Goal: Information Seeking & Learning: Find specific fact

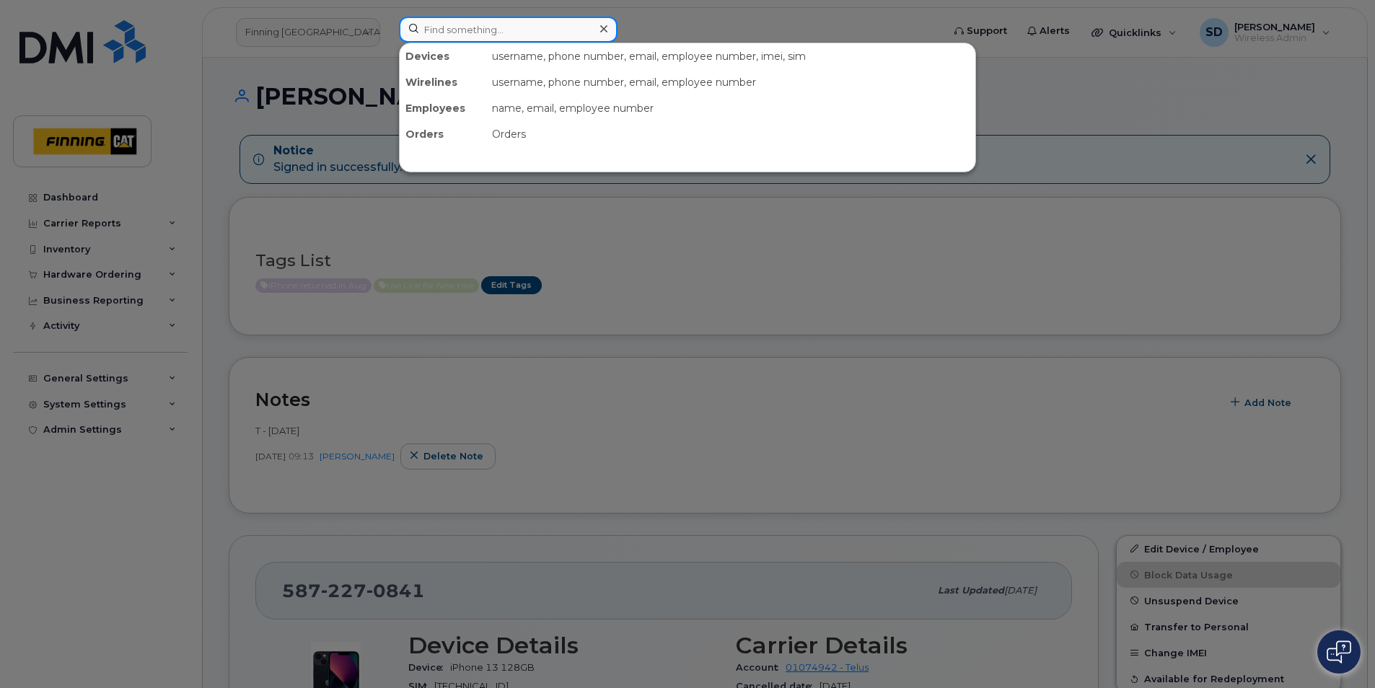
click at [513, 35] on input at bounding box center [508, 30] width 219 height 26
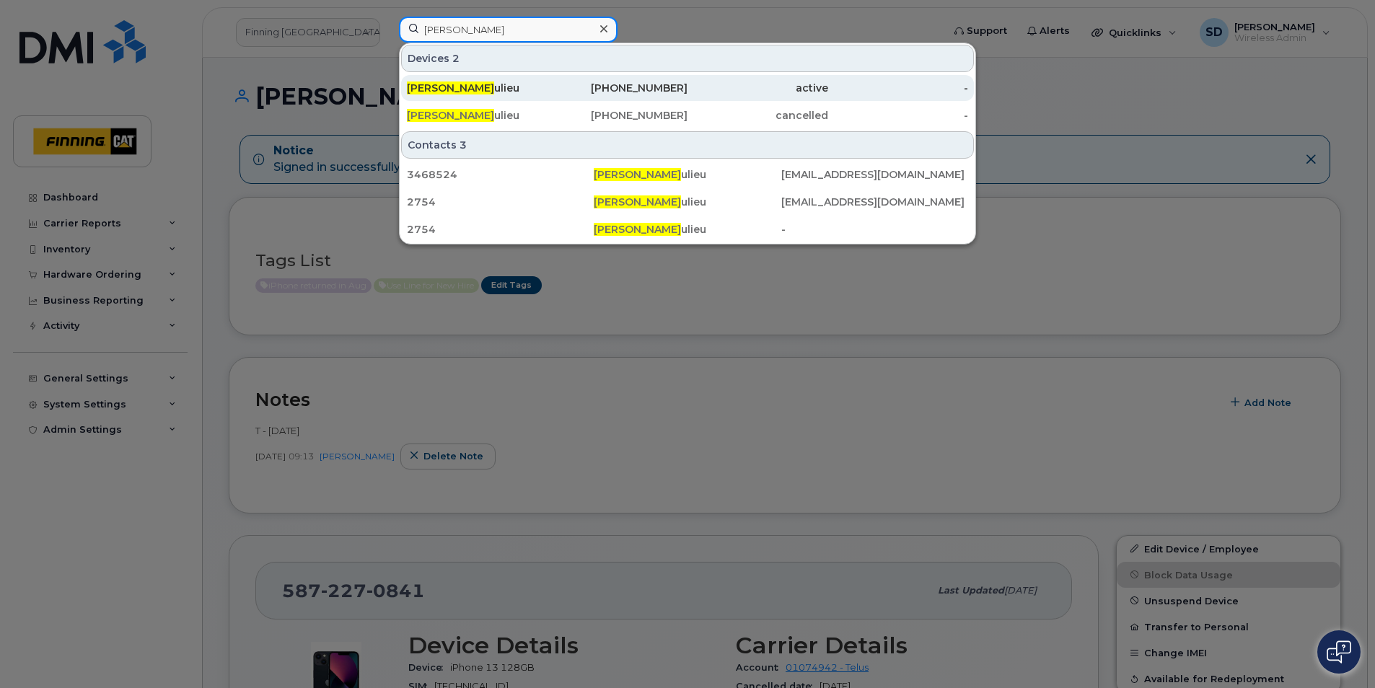
type input "Kerry Bea"
click at [548, 81] on div "Kerry Bea ulieu" at bounding box center [618, 88] width 141 height 26
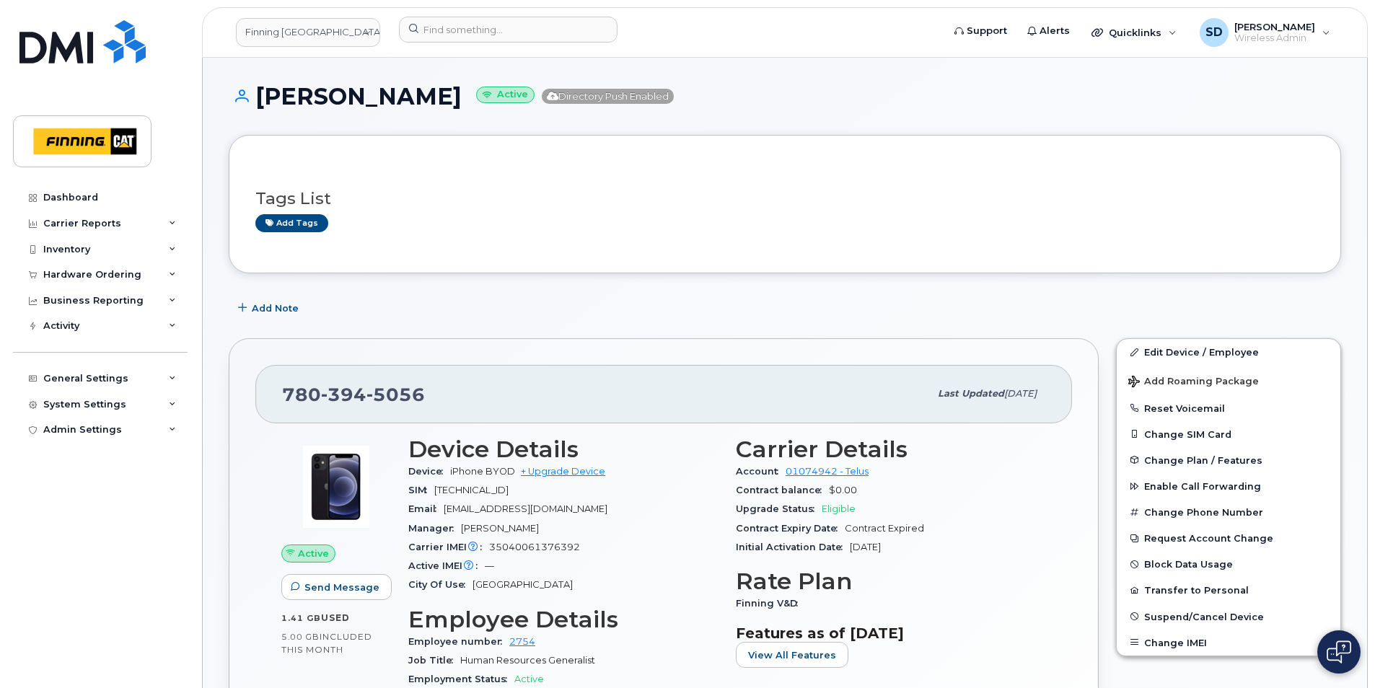
drag, startPoint x: 437, startPoint y: 97, endPoint x: 260, endPoint y: 90, distance: 176.9
click at [260, 90] on h1 "Kerry Beaulieu Active Directory Push Enabled" at bounding box center [785, 96] width 1113 height 25
copy h1 "Kerry Beaulieu"
drag, startPoint x: 582, startPoint y: 548, endPoint x: 492, endPoint y: 543, distance: 89.6
click at [492, 543] on div "Carrier IMEI Carrier IMEI is reported during the last billing cycle or change o…" at bounding box center [563, 547] width 310 height 19
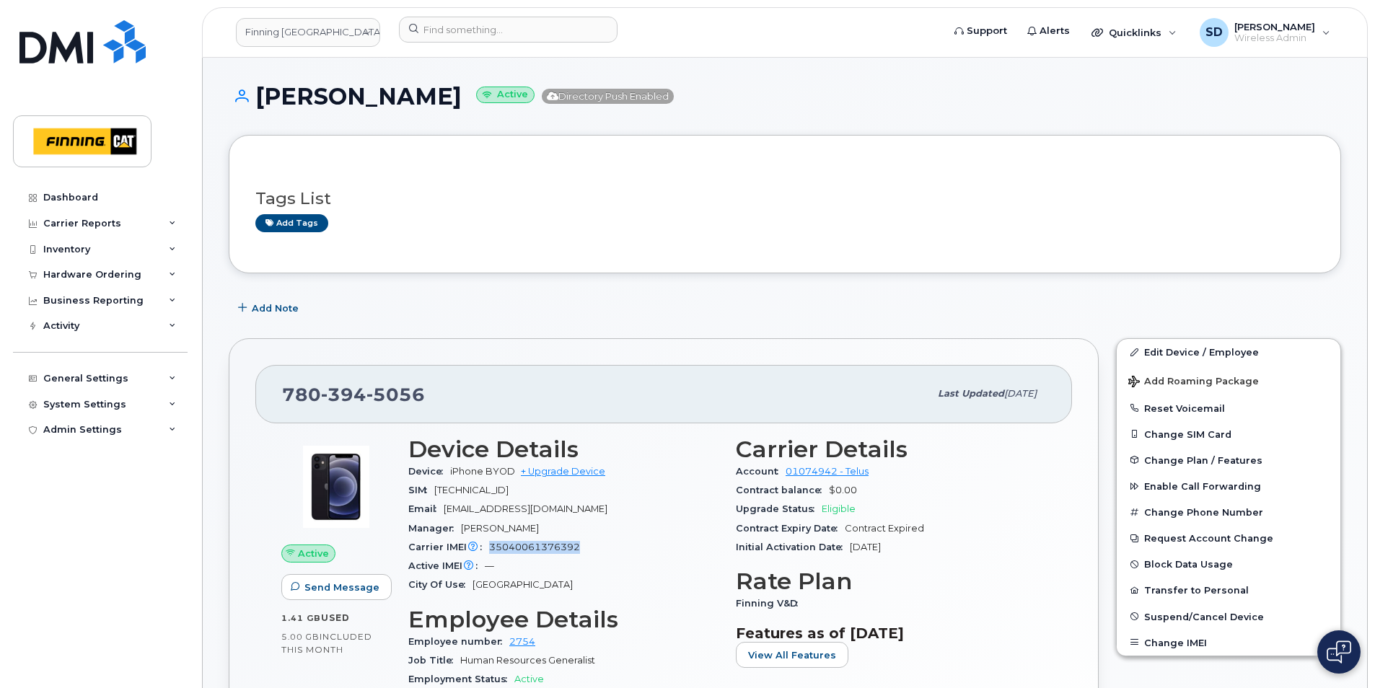
copy span "35040061376392"
drag, startPoint x: 434, startPoint y: 96, endPoint x: 256, endPoint y: 95, distance: 178.2
click at [256, 95] on h1 "Kerry Beaulieu Active Directory Push Enabled" at bounding box center [785, 96] width 1113 height 25
copy h1 "Kerry Beaulieu"
drag, startPoint x: 444, startPoint y: 398, endPoint x: 279, endPoint y: 386, distance: 165.7
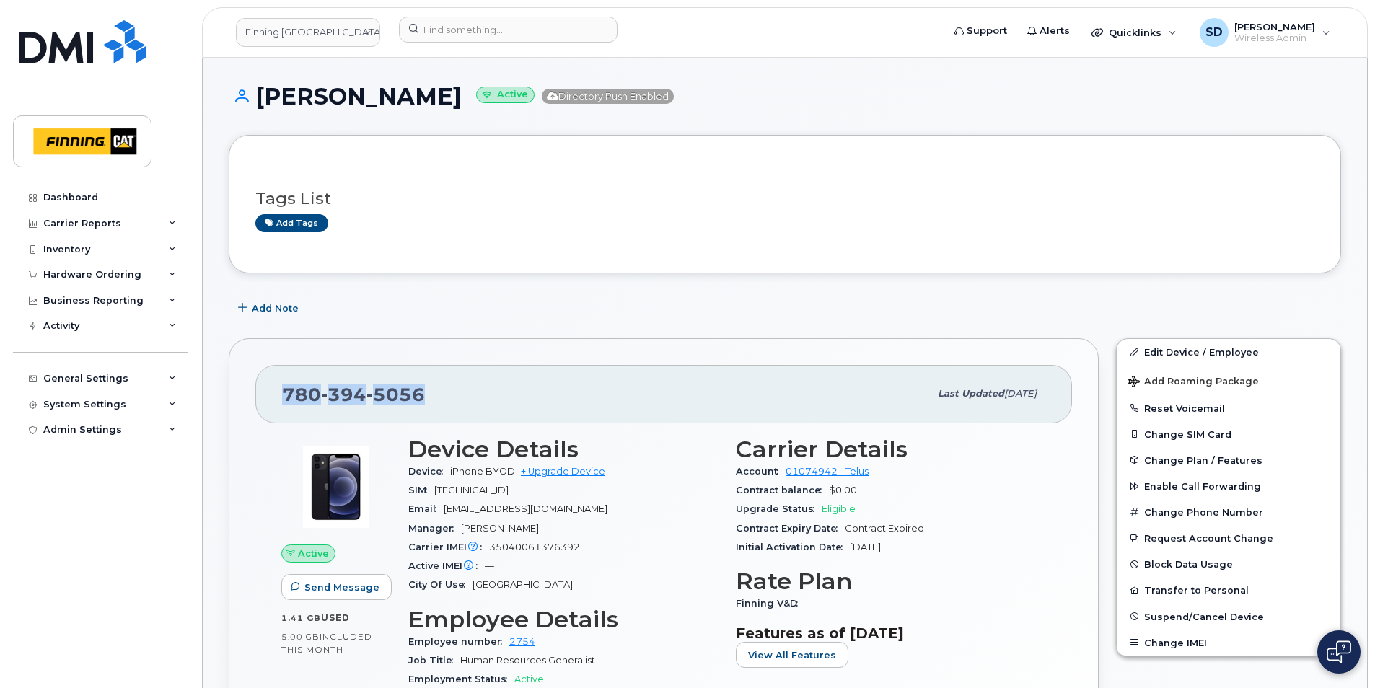
click at [278, 386] on div "780 394 5056 Last updated Aug 05, 2025" at bounding box center [663, 394] width 817 height 58
drag, startPoint x: 279, startPoint y: 386, endPoint x: 287, endPoint y: 390, distance: 9.4
copy span "780 394 5056"
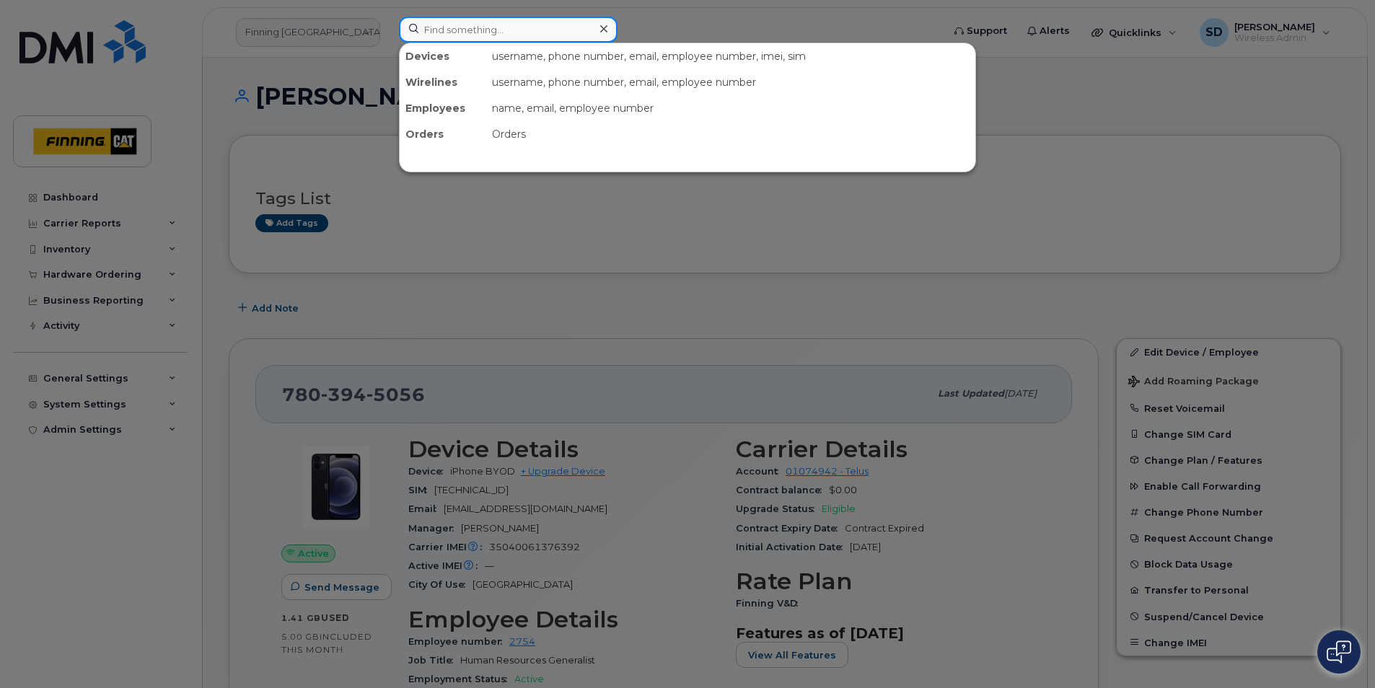
paste input "587-227-4324"
type input "587-227-4324"
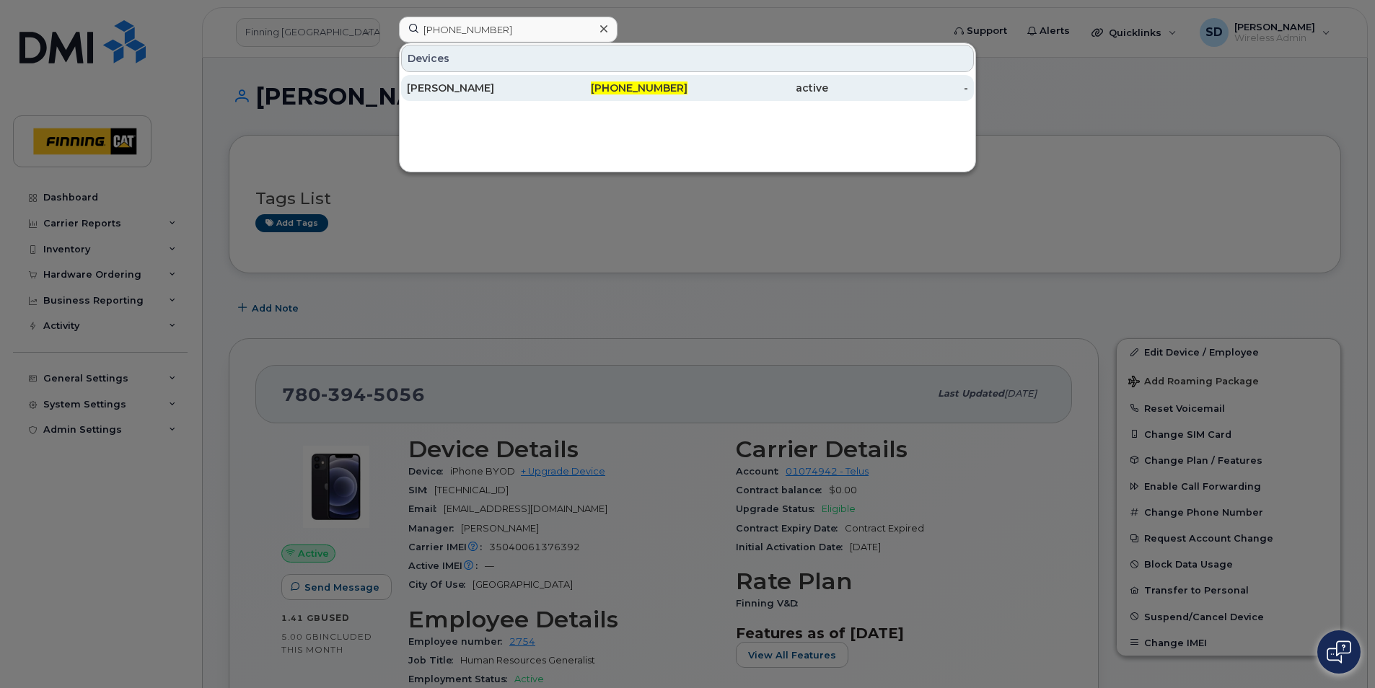
click at [461, 84] on div "Kirk Peterman" at bounding box center [477, 88] width 141 height 14
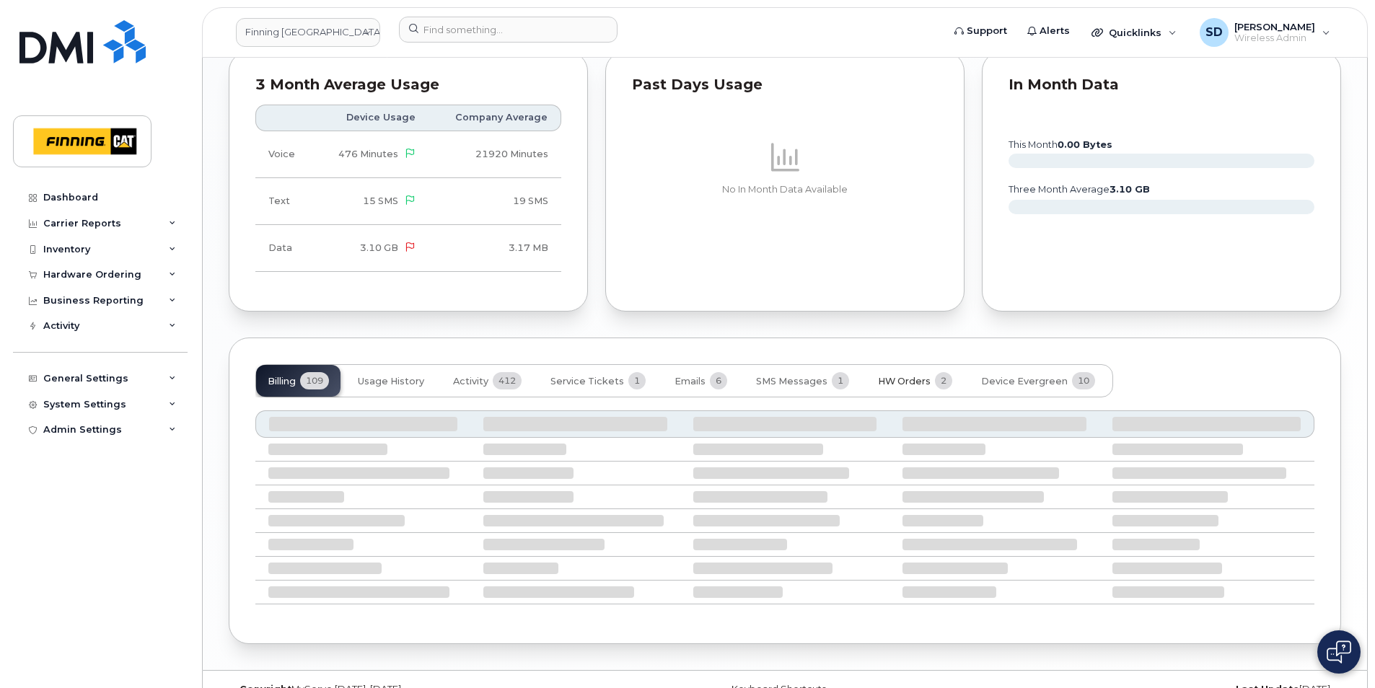
scroll to position [1383, 0]
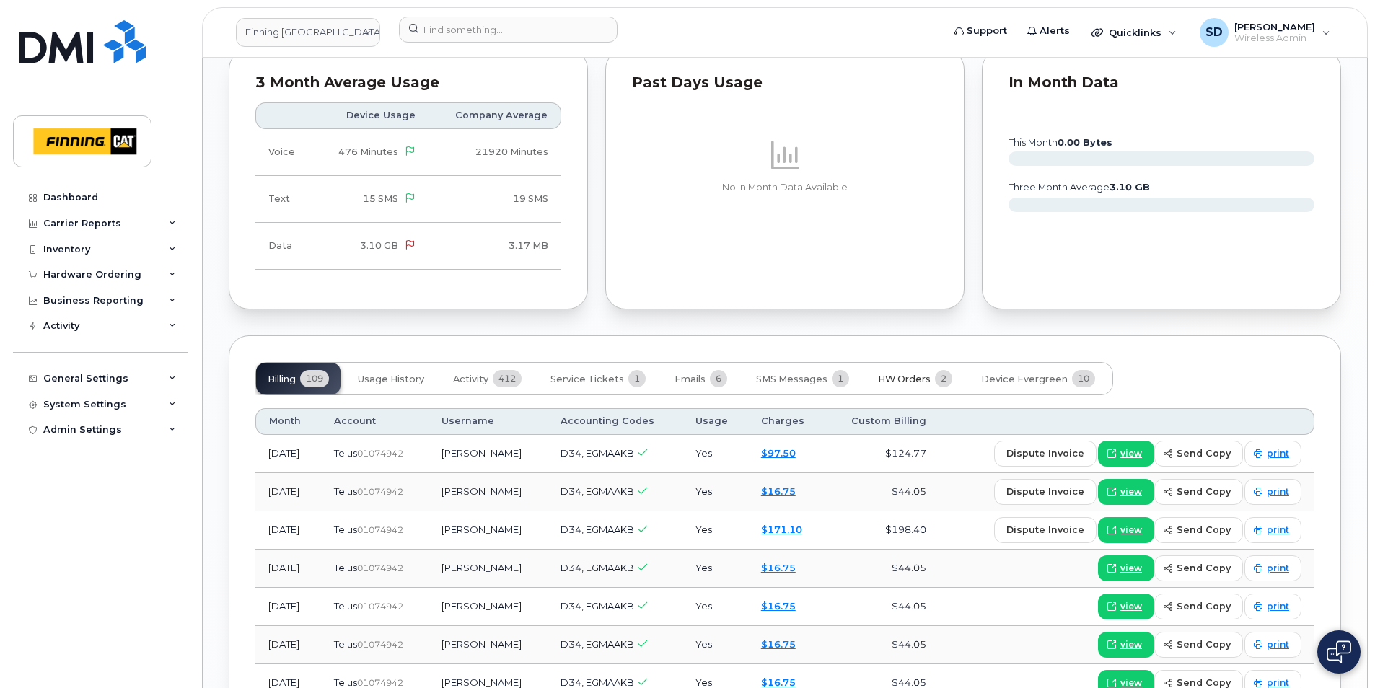
click at [898, 374] on span "HW Orders" at bounding box center [904, 380] width 53 height 12
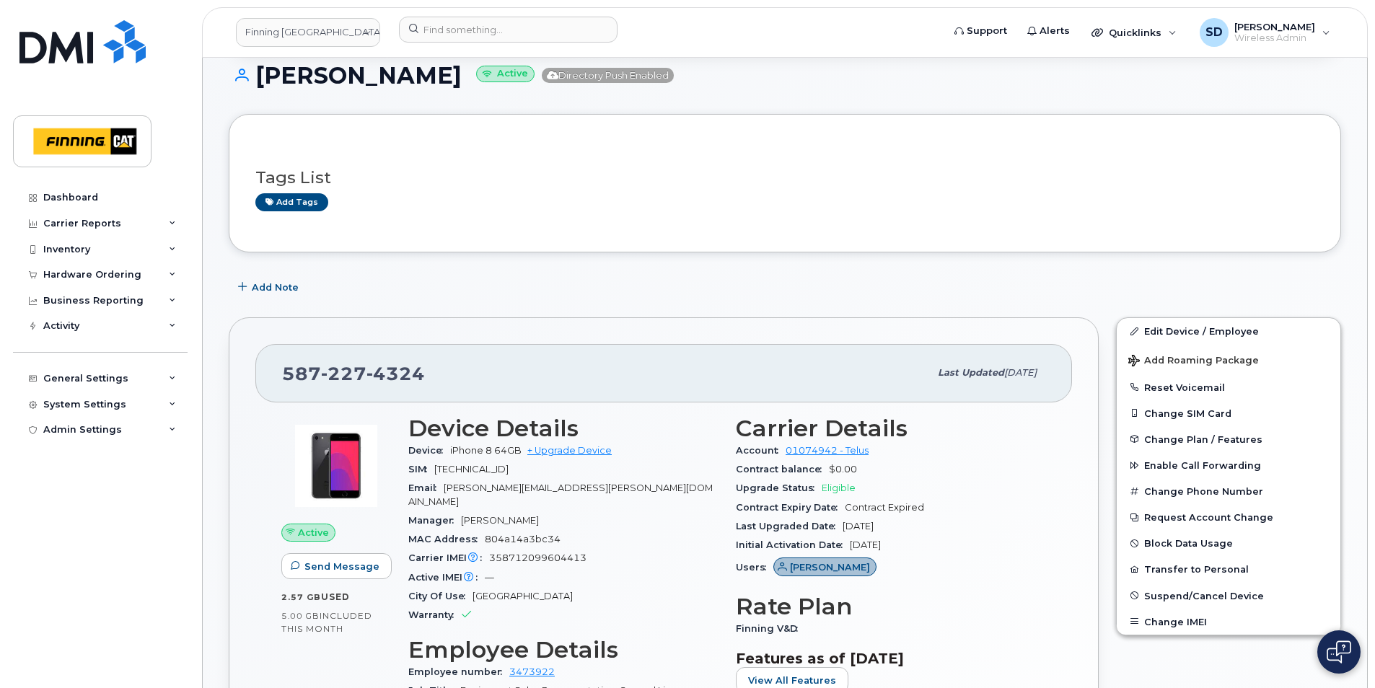
scroll to position [144, 0]
click at [475, 32] on input at bounding box center [508, 30] width 219 height 26
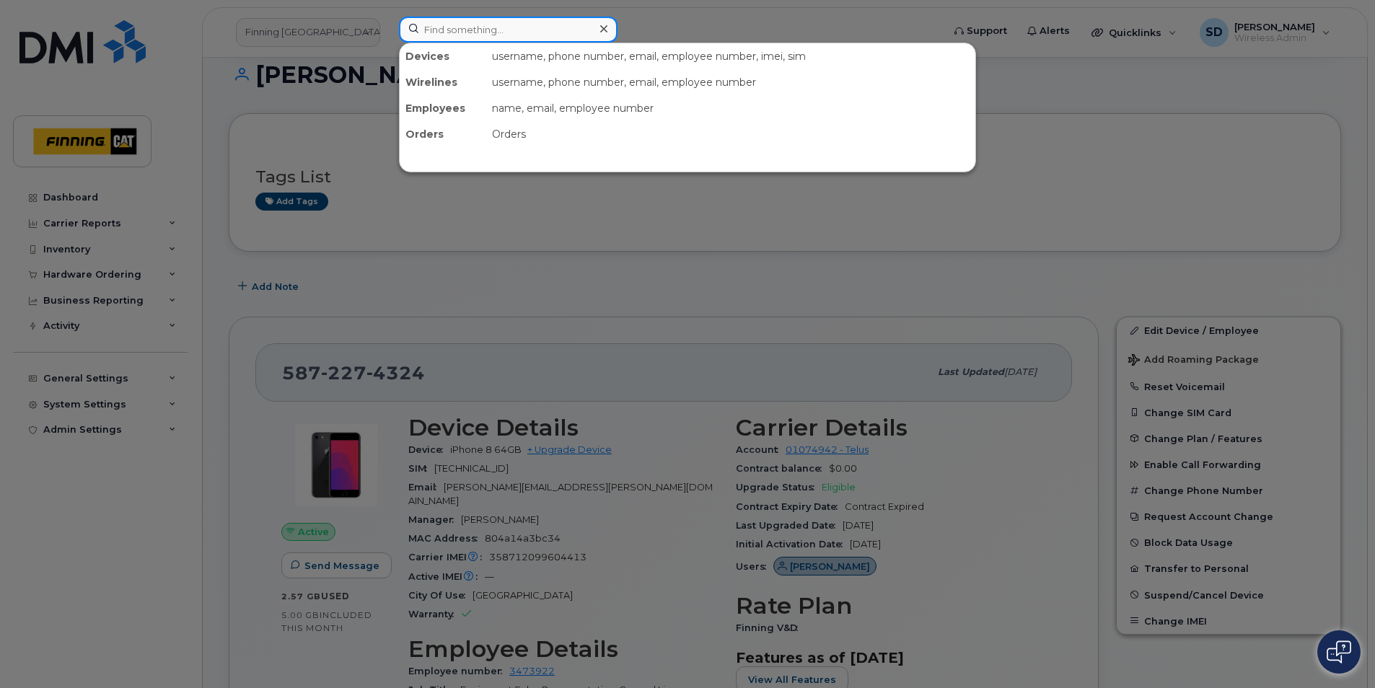
paste input "587) 644-0578"
type input "587) 644-0578"
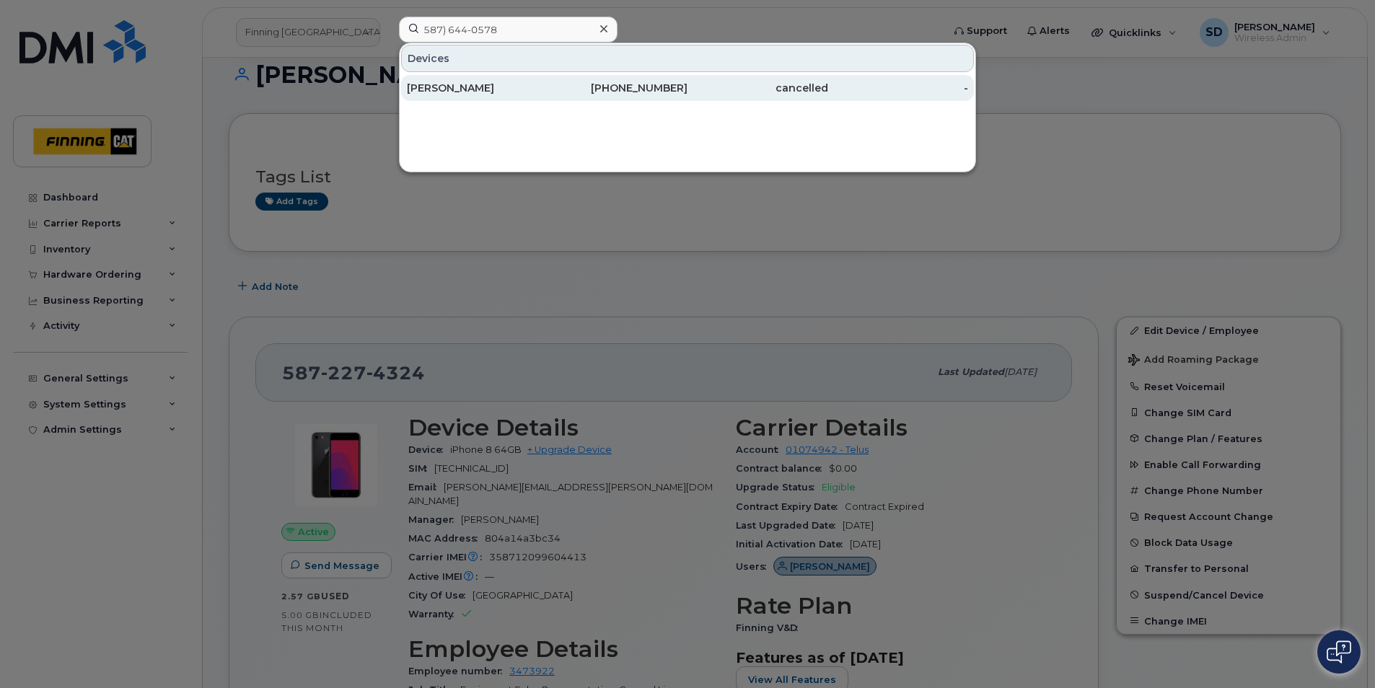
click at [452, 84] on div "Erica O'Neill" at bounding box center [477, 88] width 141 height 14
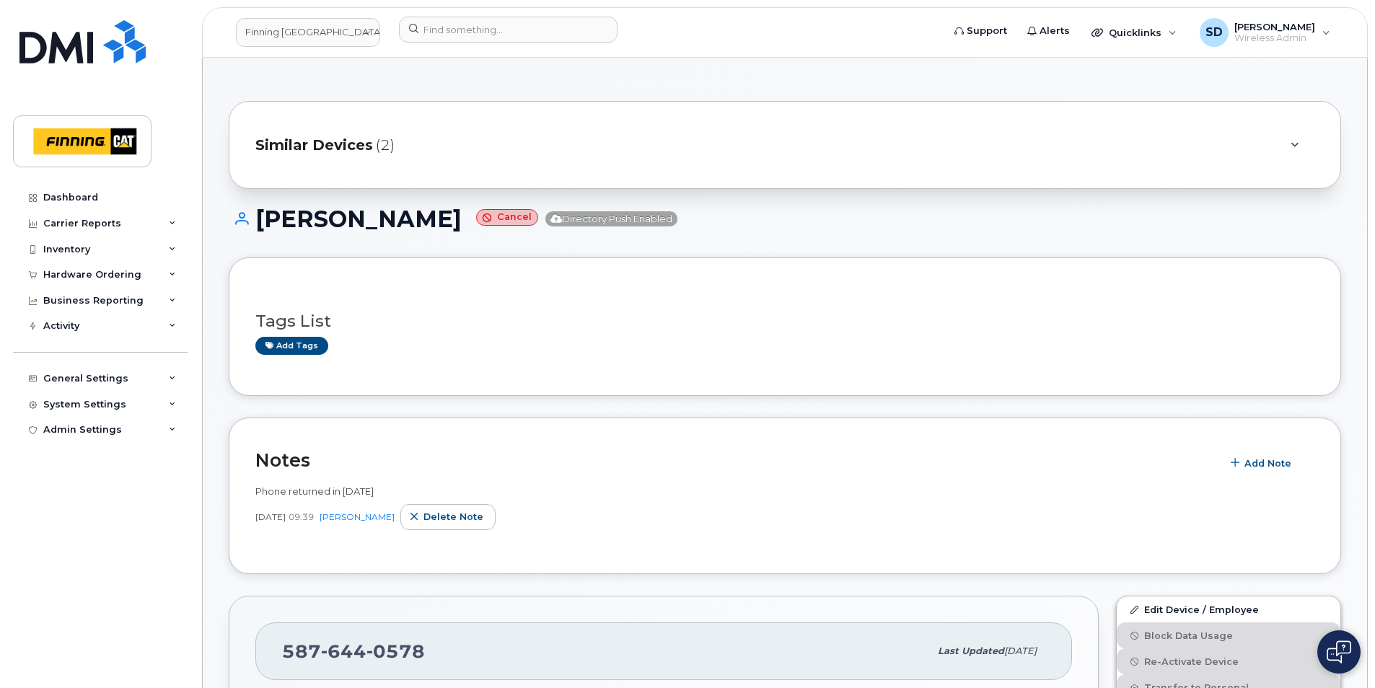
scroll to position [72, 0]
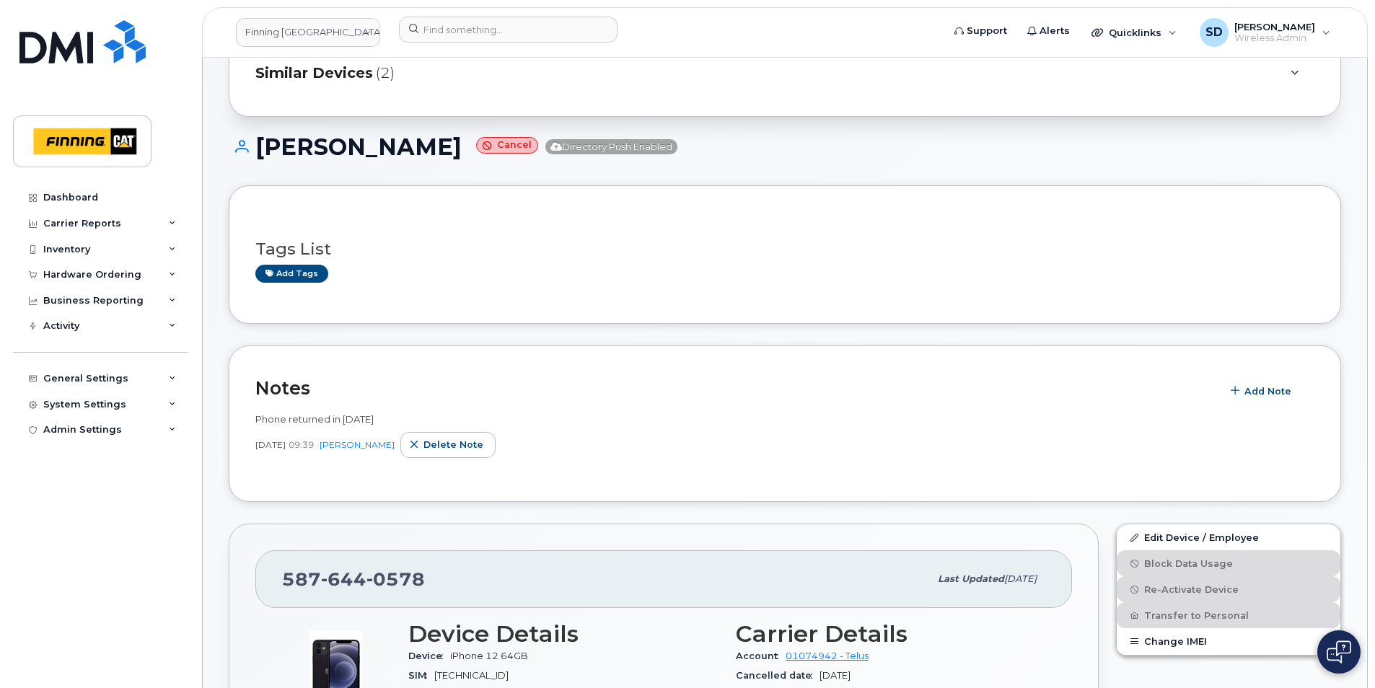
click at [469, 93] on div "Similar Devices (2)" at bounding box center [785, 73] width 1113 height 88
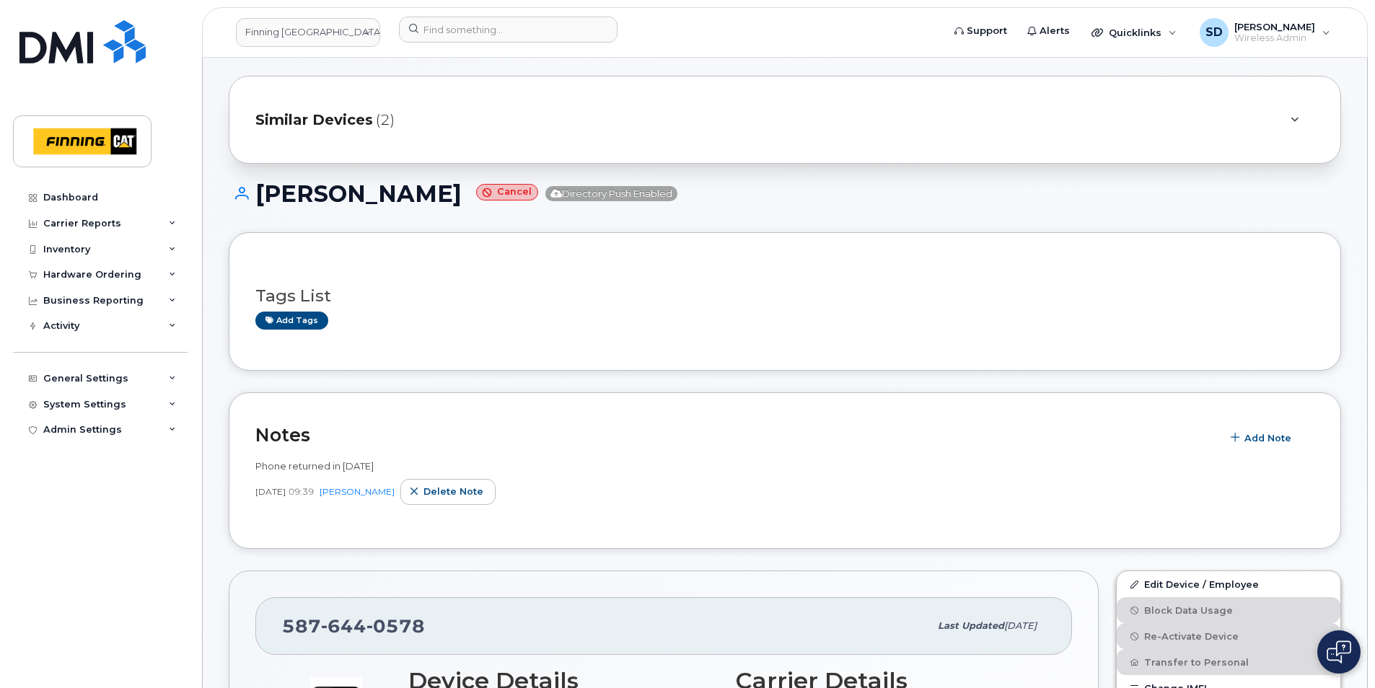
scroll to position [0, 0]
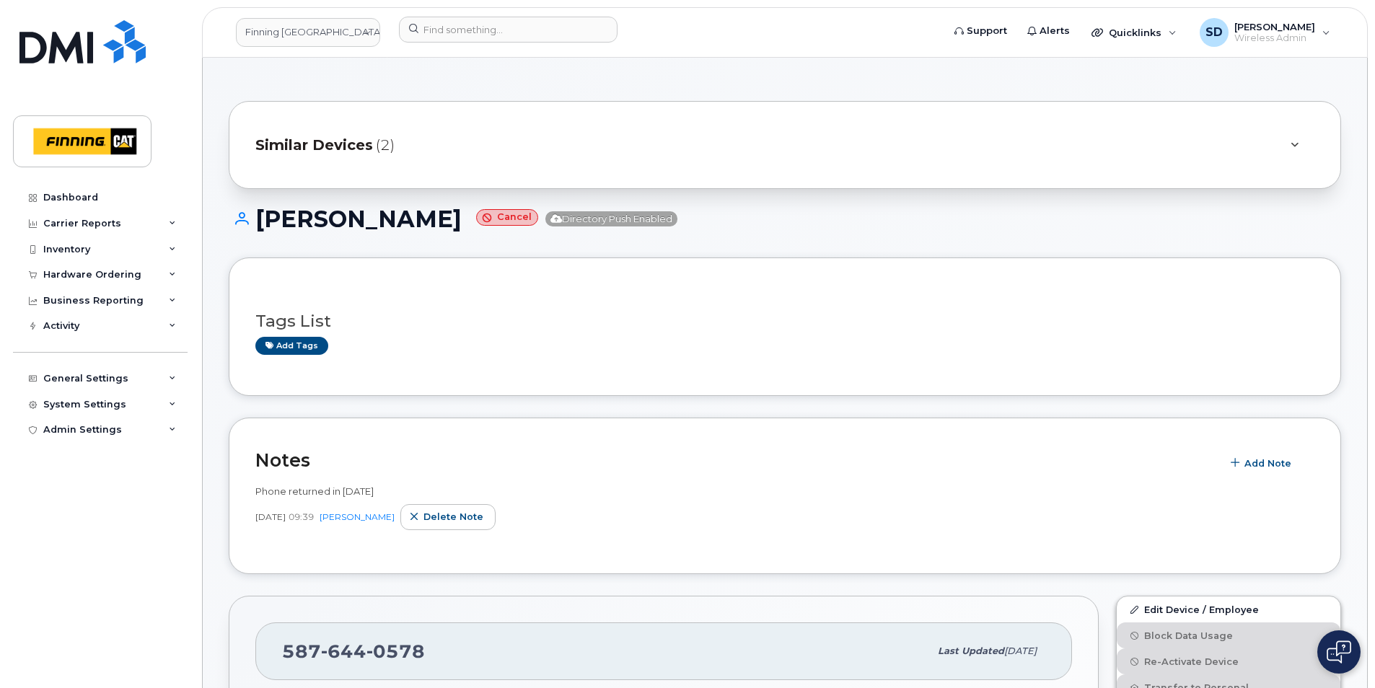
click at [336, 146] on span "Similar Devices" at bounding box center [314, 145] width 118 height 21
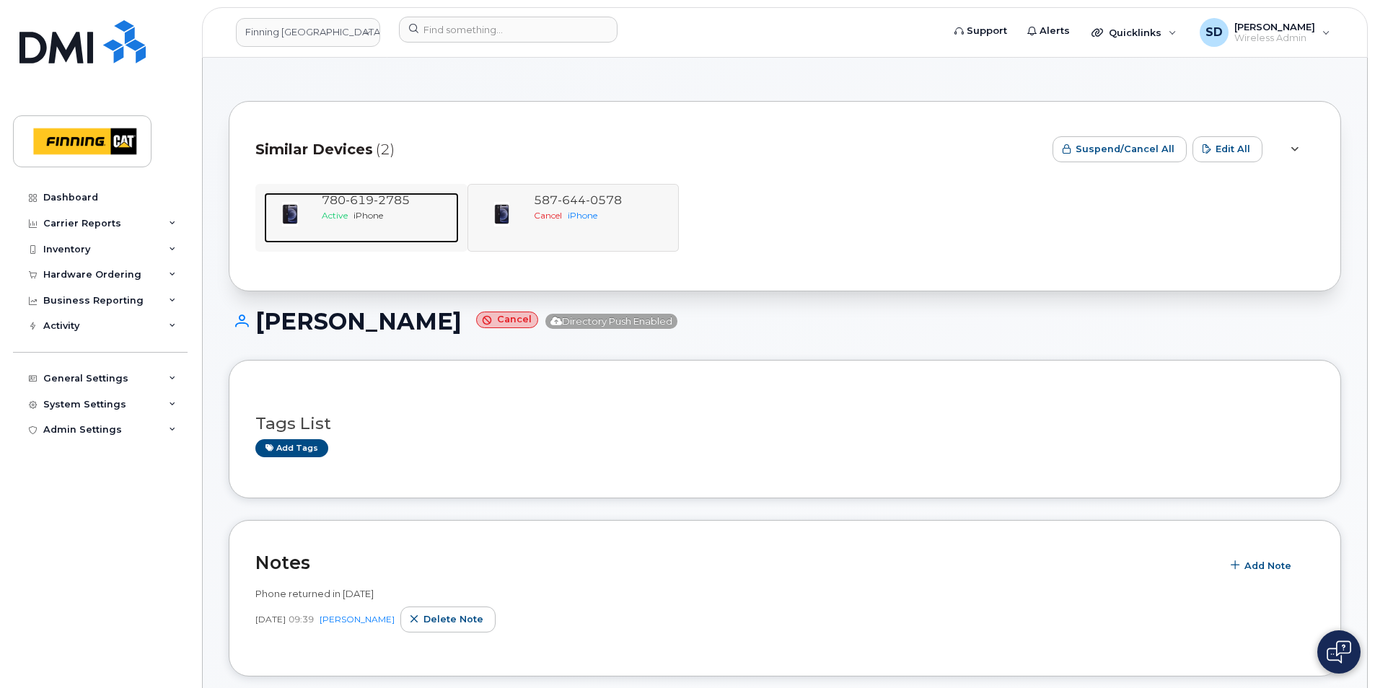
click at [374, 198] on span "619" at bounding box center [392, 200] width 36 height 14
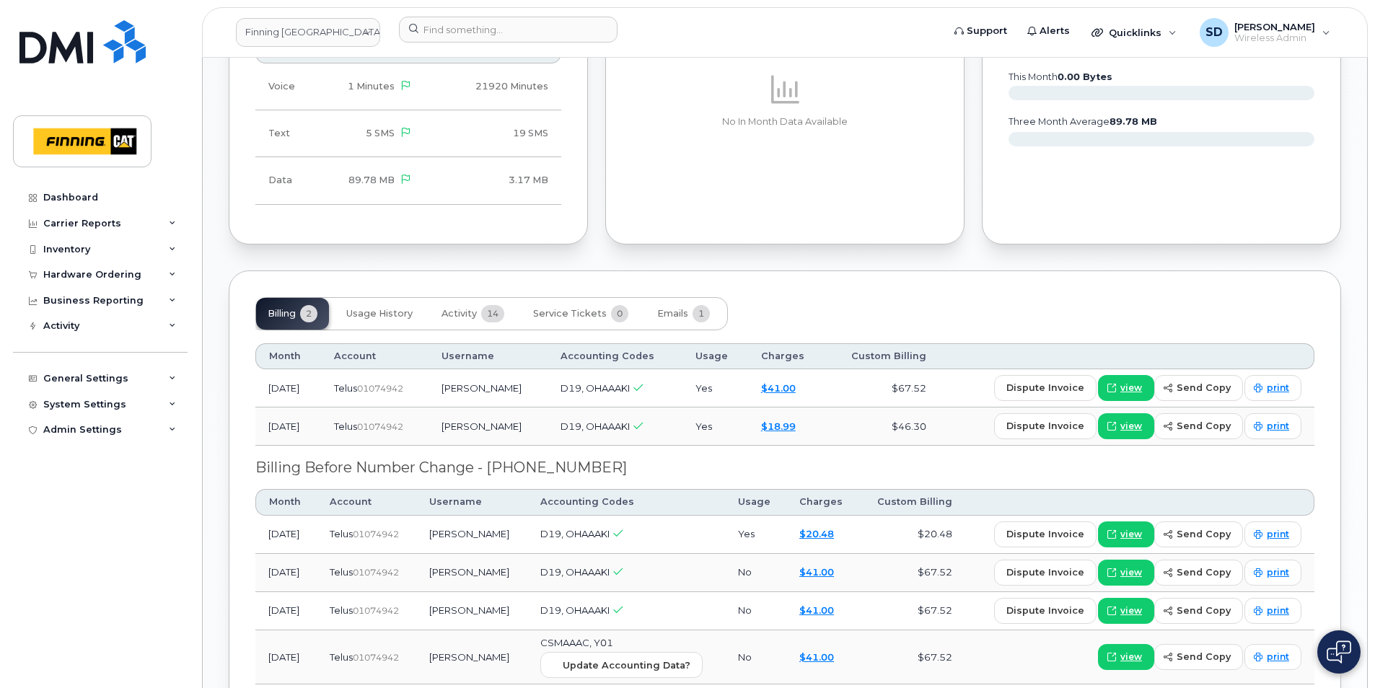
scroll to position [1155, 0]
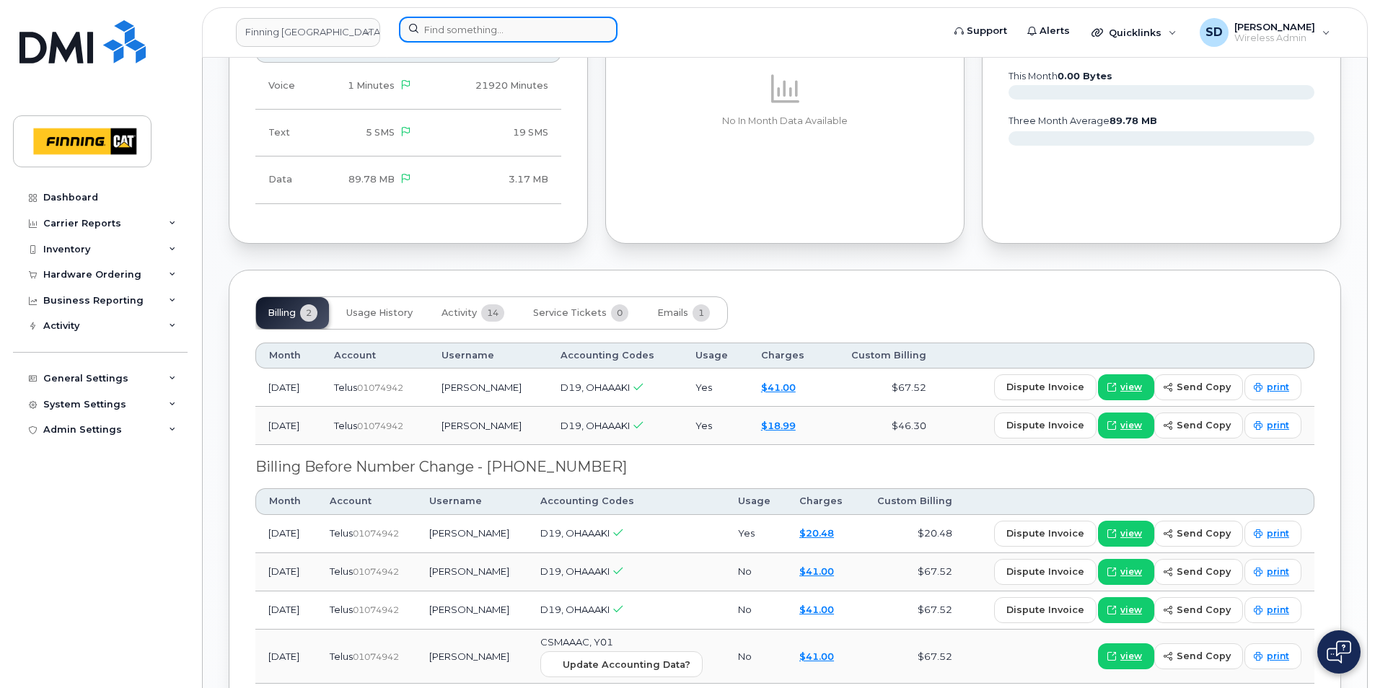
click at [440, 29] on input at bounding box center [508, 30] width 219 height 26
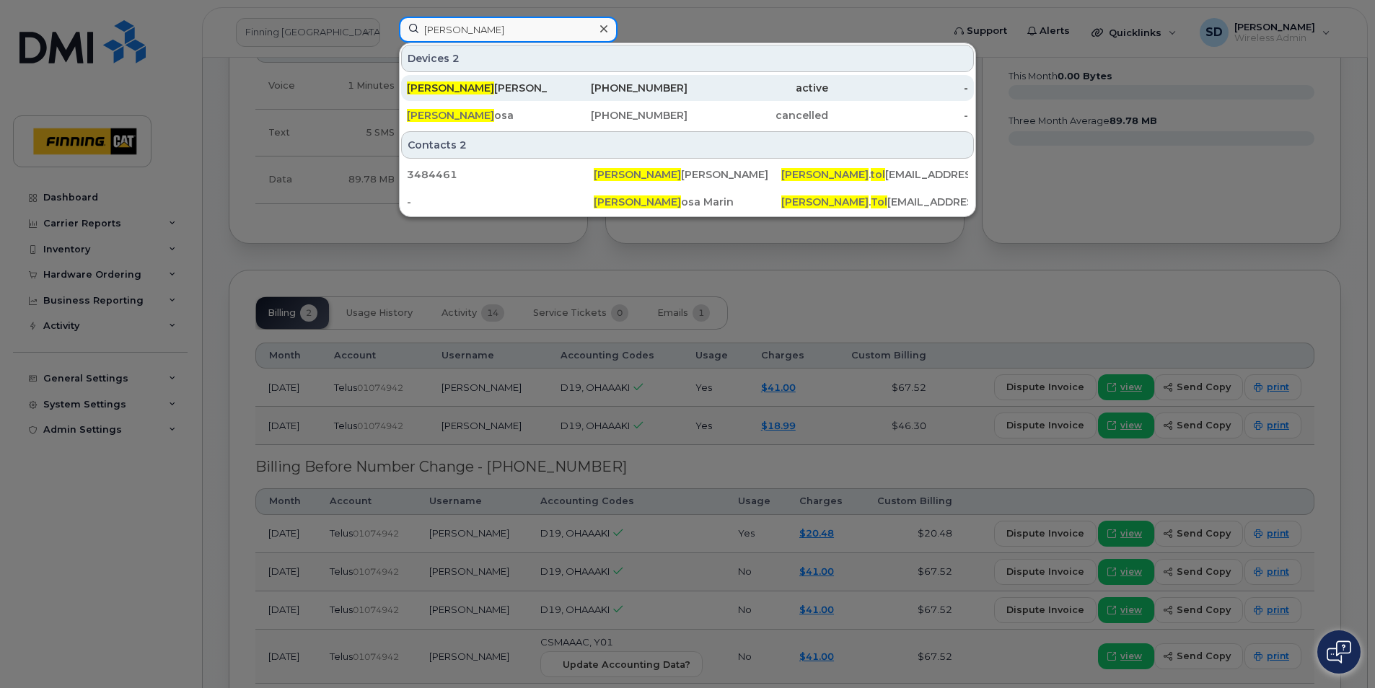
type input "Marcelo Tol"
click at [507, 89] on div "Marcelo Tol edo Araya" at bounding box center [477, 88] width 141 height 14
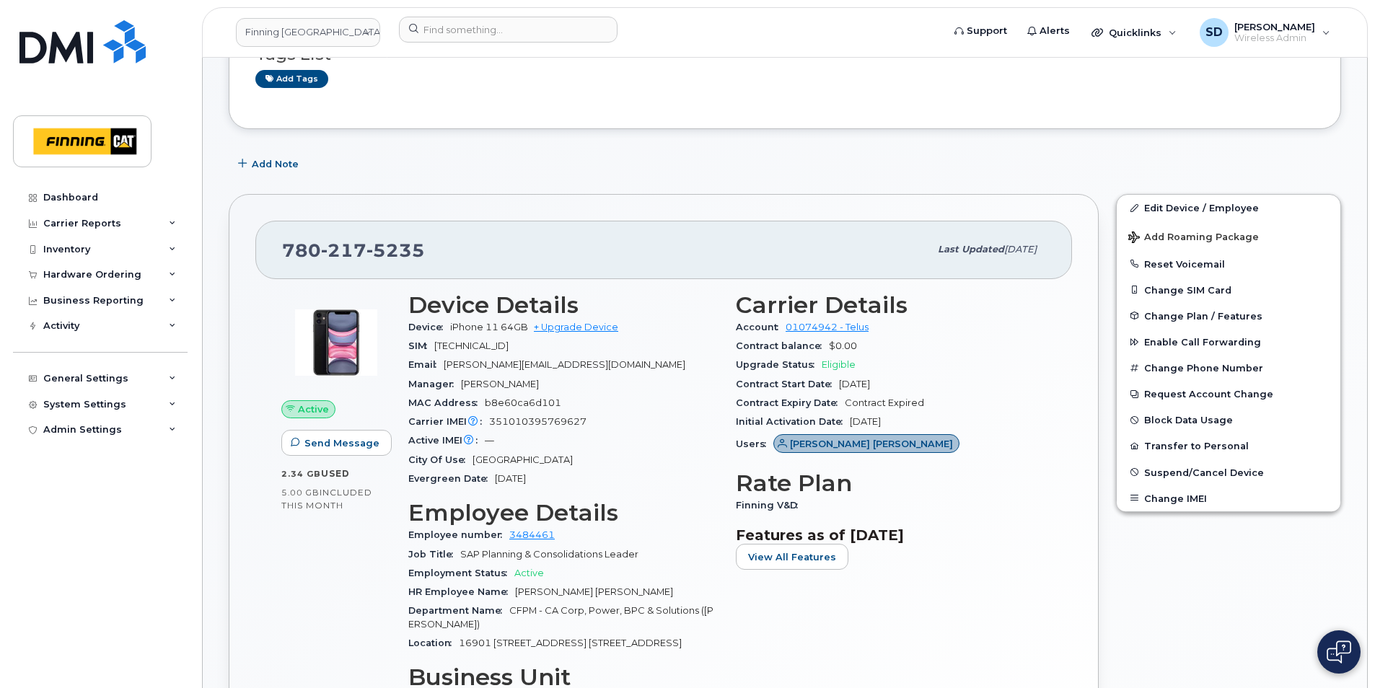
scroll to position [289, 0]
